Goal: Transaction & Acquisition: Obtain resource

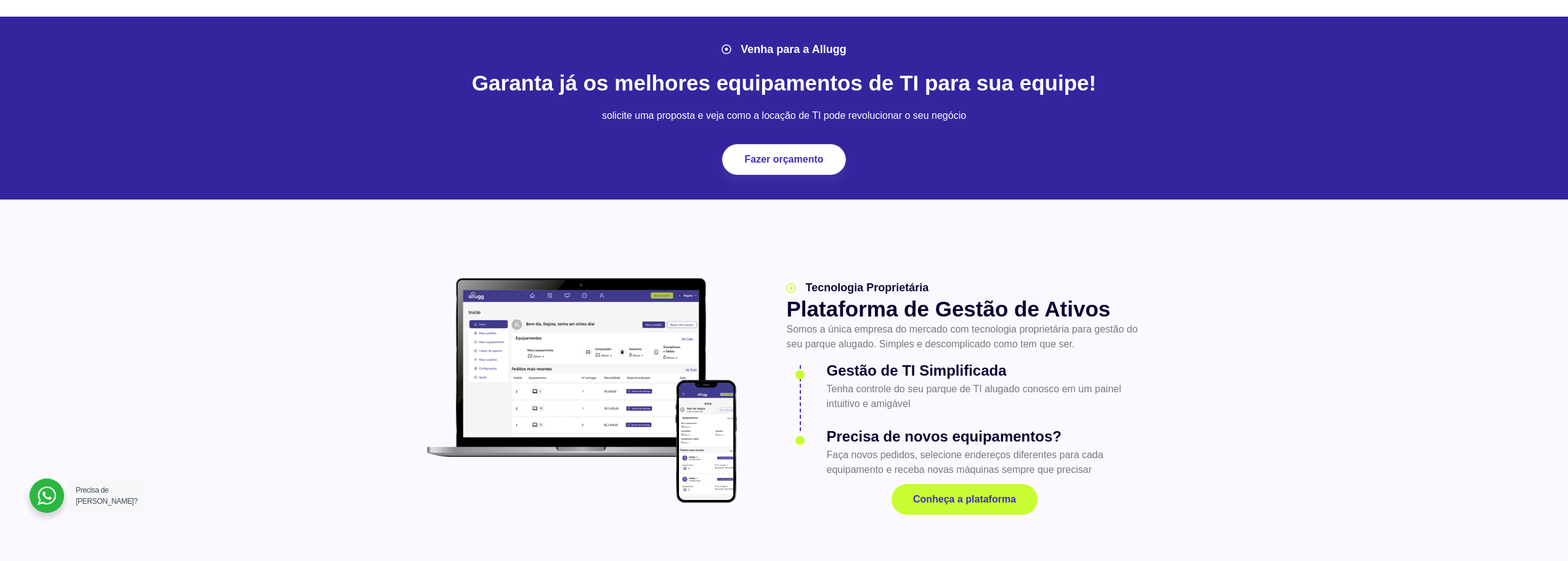
scroll to position [1355, 0]
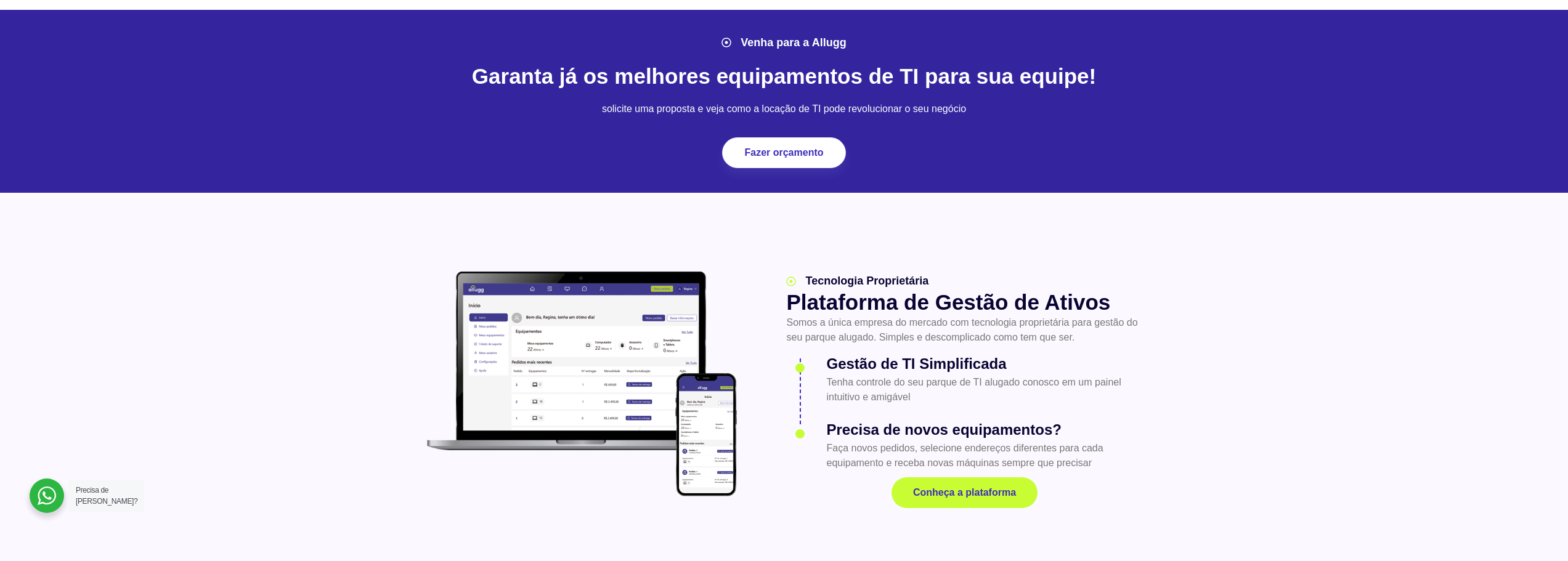
click at [624, 363] on img at bounding box center [582, 384] width 323 height 237
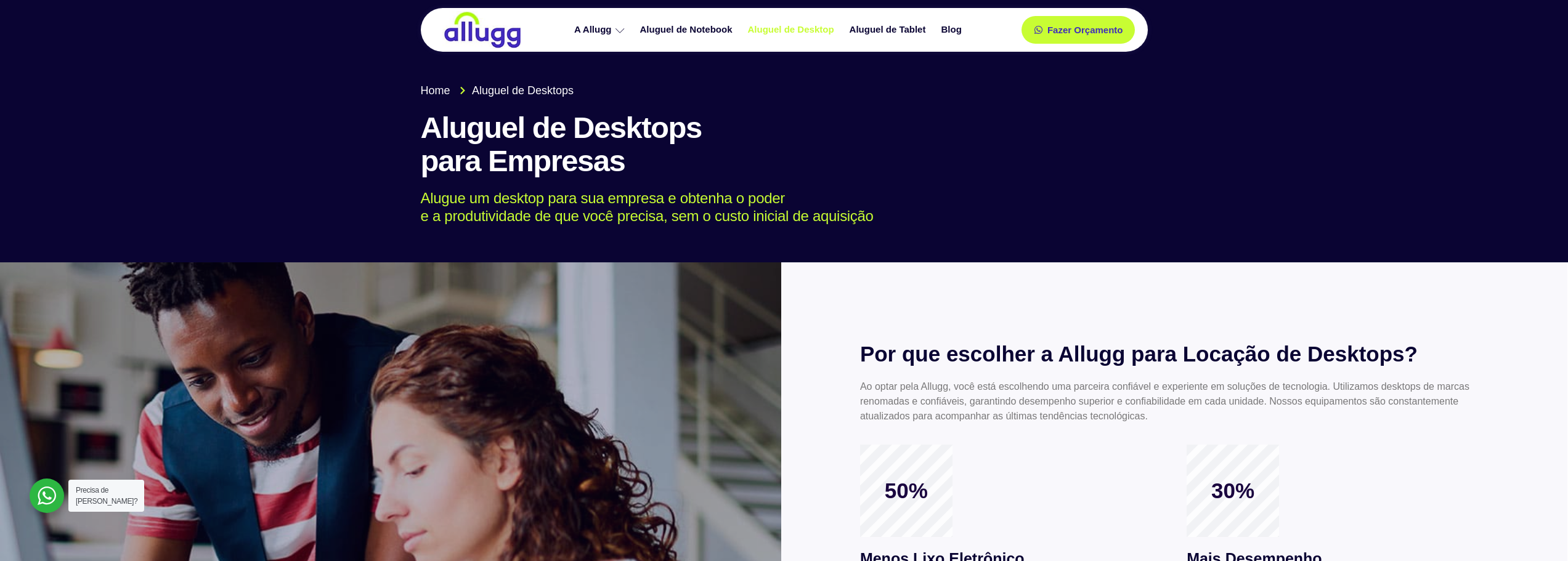
scroll to position [0, 0]
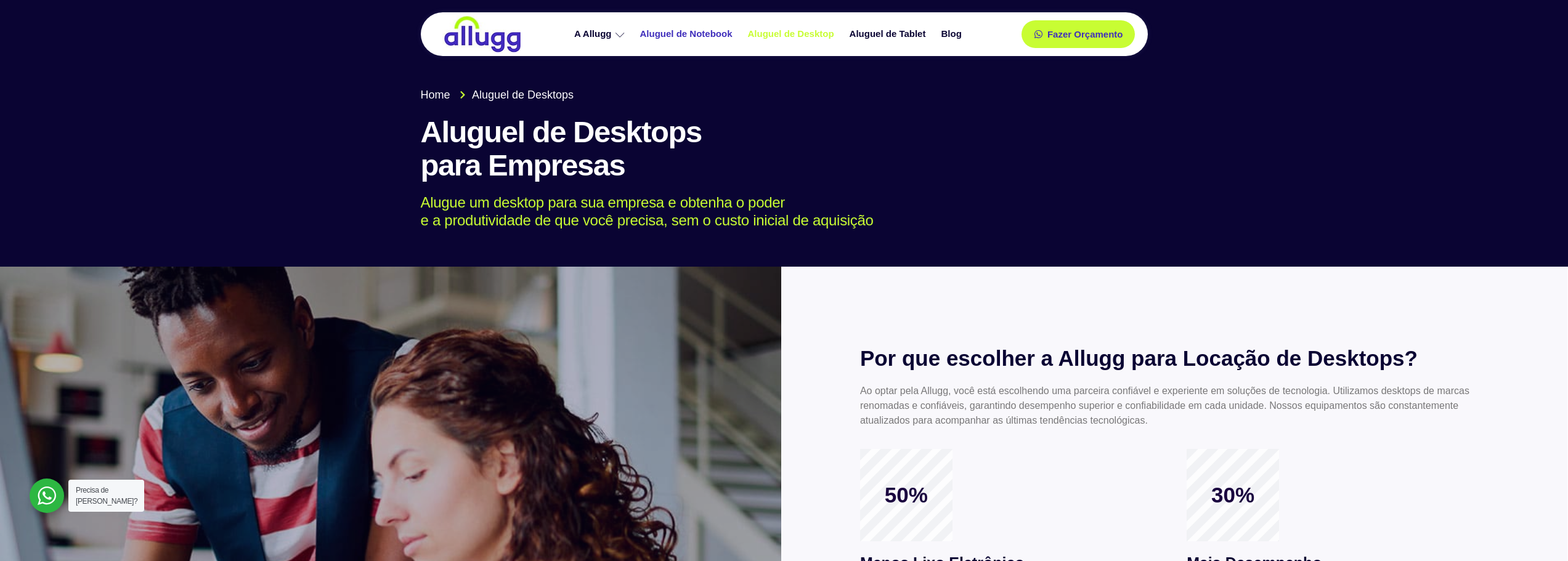
click at [673, 34] on link "Aluguel de Notebook" at bounding box center [688, 34] width 108 height 21
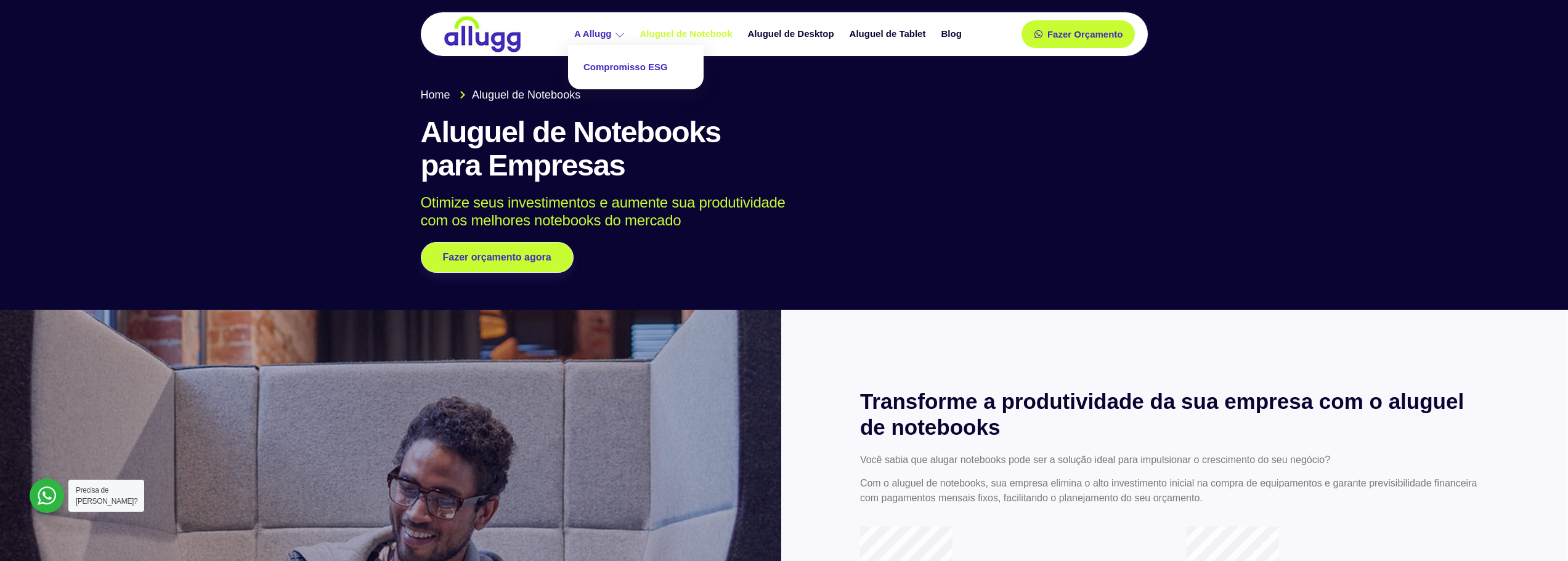
click at [620, 70] on link "Compromisso ESG" at bounding box center [636, 67] width 123 height 33
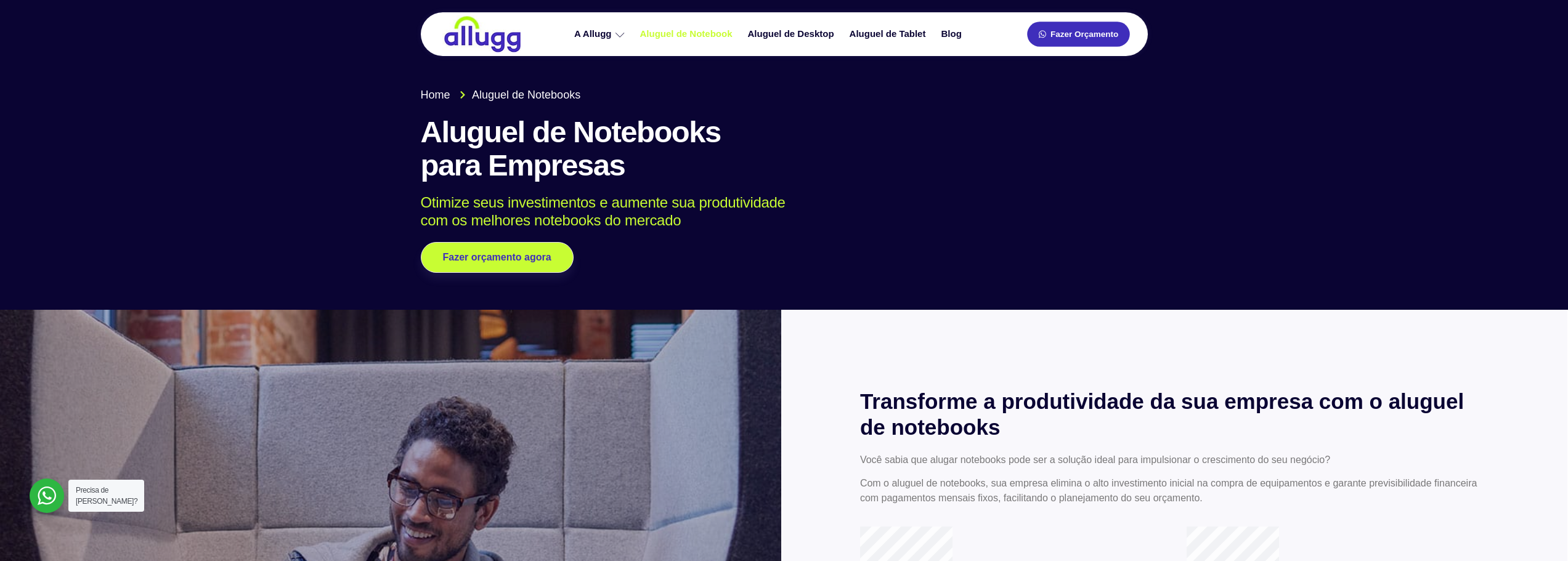
click at [1062, 38] on span "Fazer Orçamento" at bounding box center [1084, 34] width 68 height 9
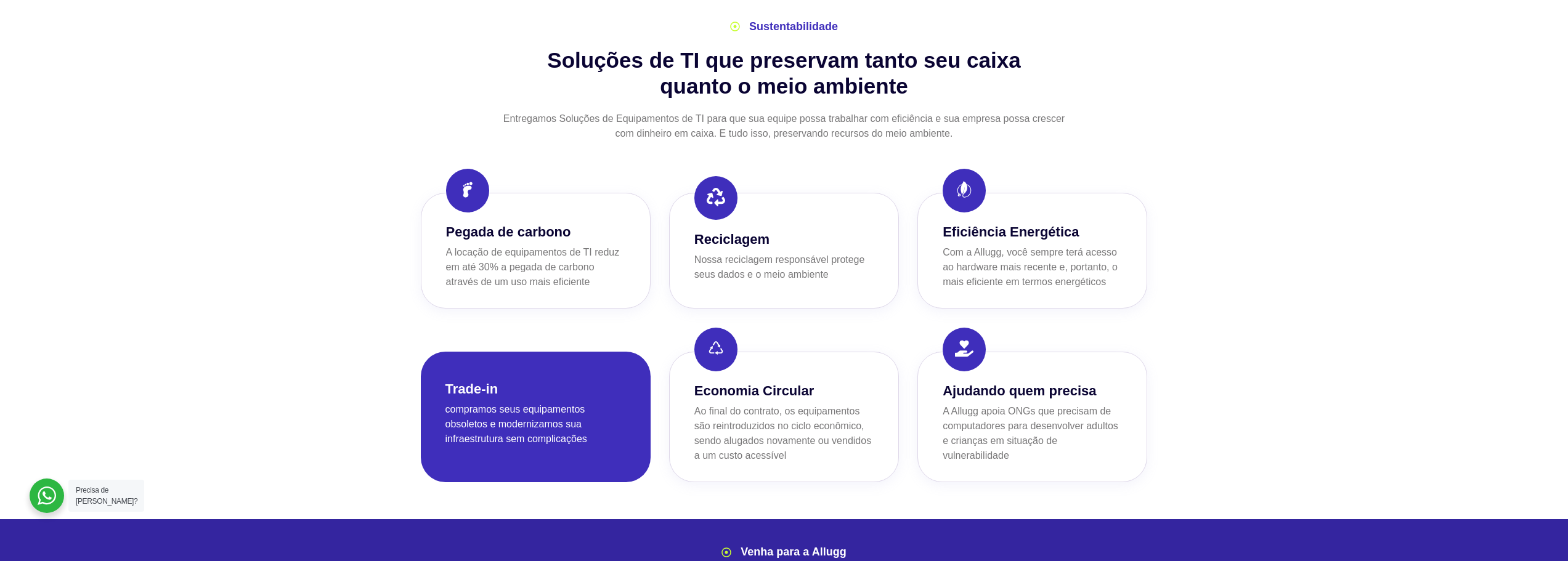
scroll to position [739, 0]
